Goal: Find specific page/section: Find specific page/section

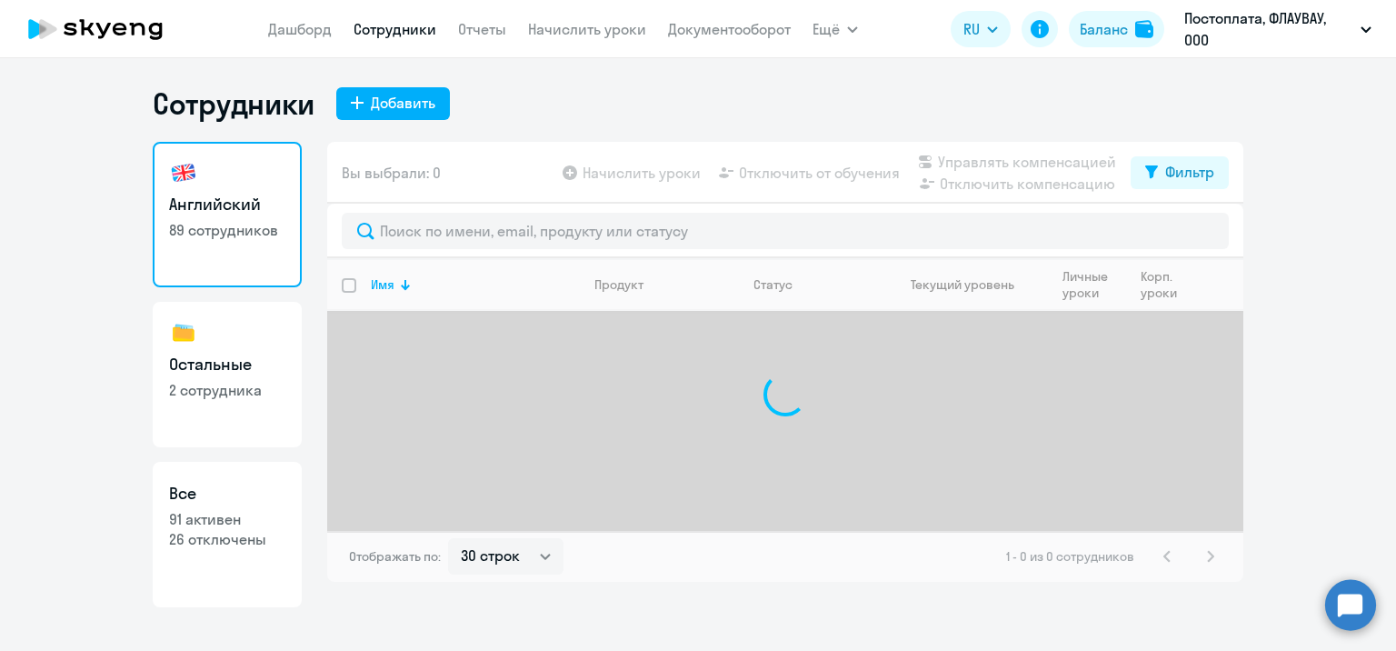
select select "30"
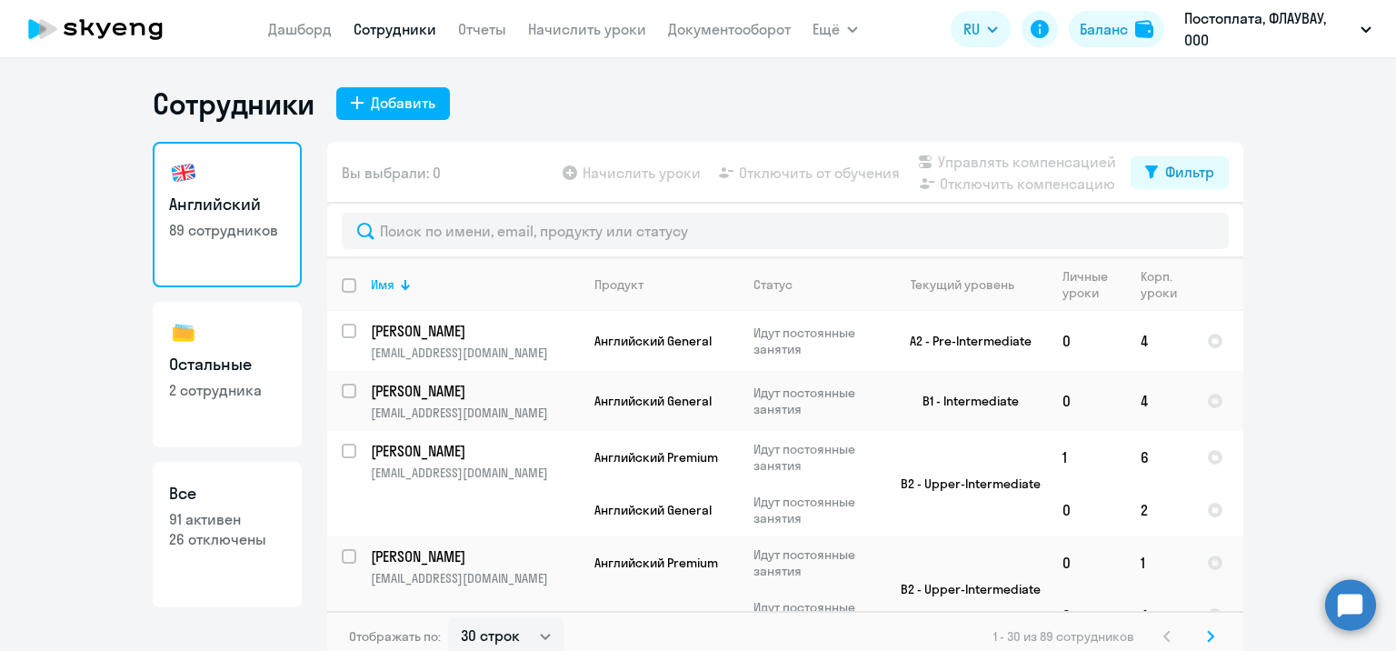
click at [273, 357] on h3 "Остальные" at bounding box center [227, 365] width 116 height 24
select select "30"
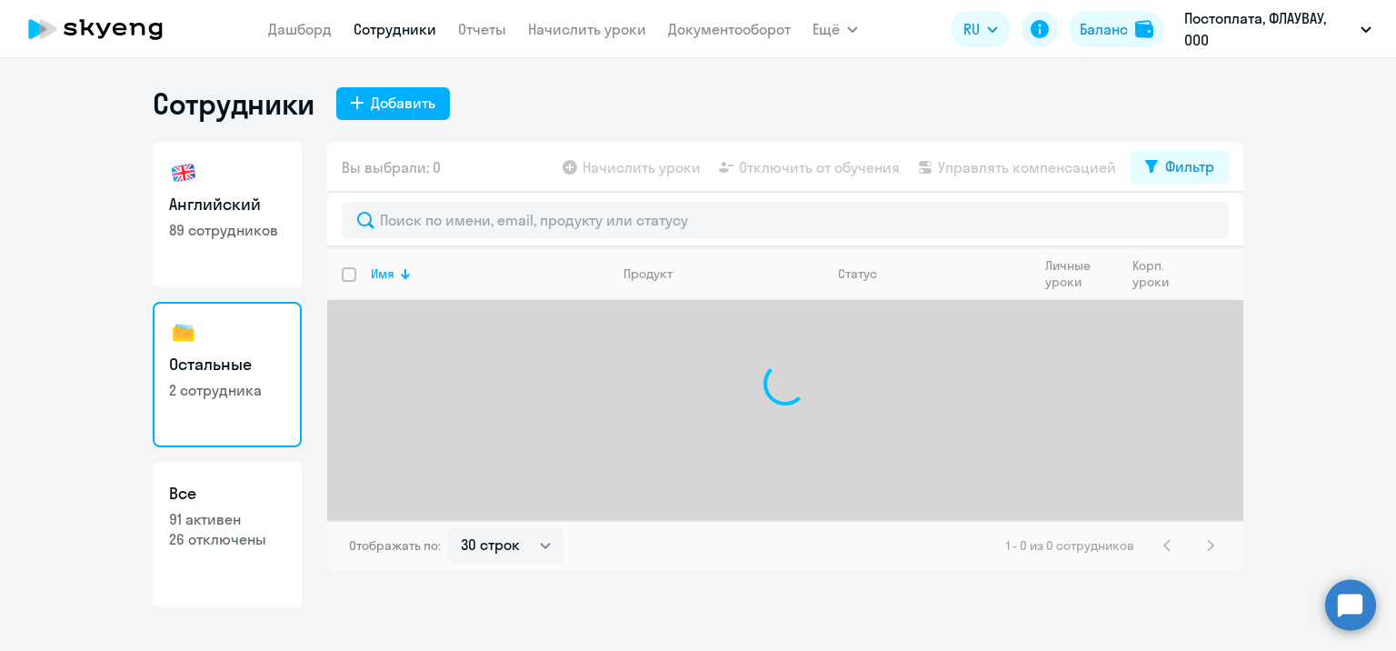
select select "30"
